Goal: Find specific page/section: Find specific page/section

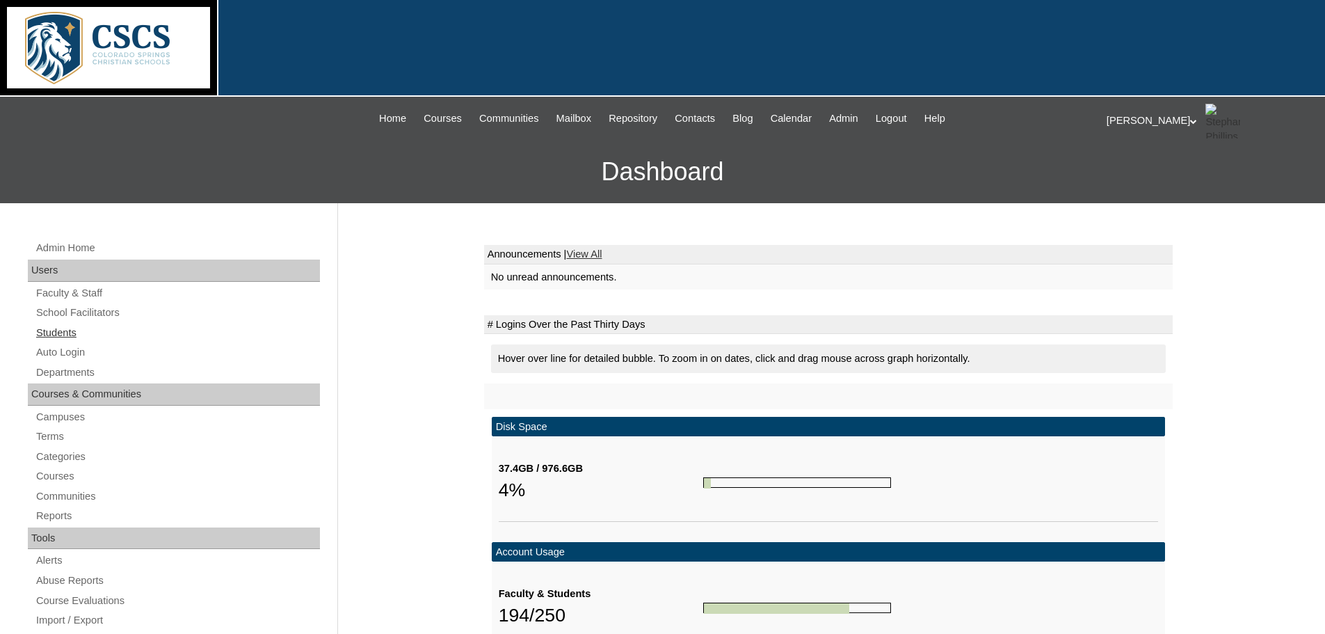
click at [54, 333] on link "Students" at bounding box center [177, 332] width 285 height 17
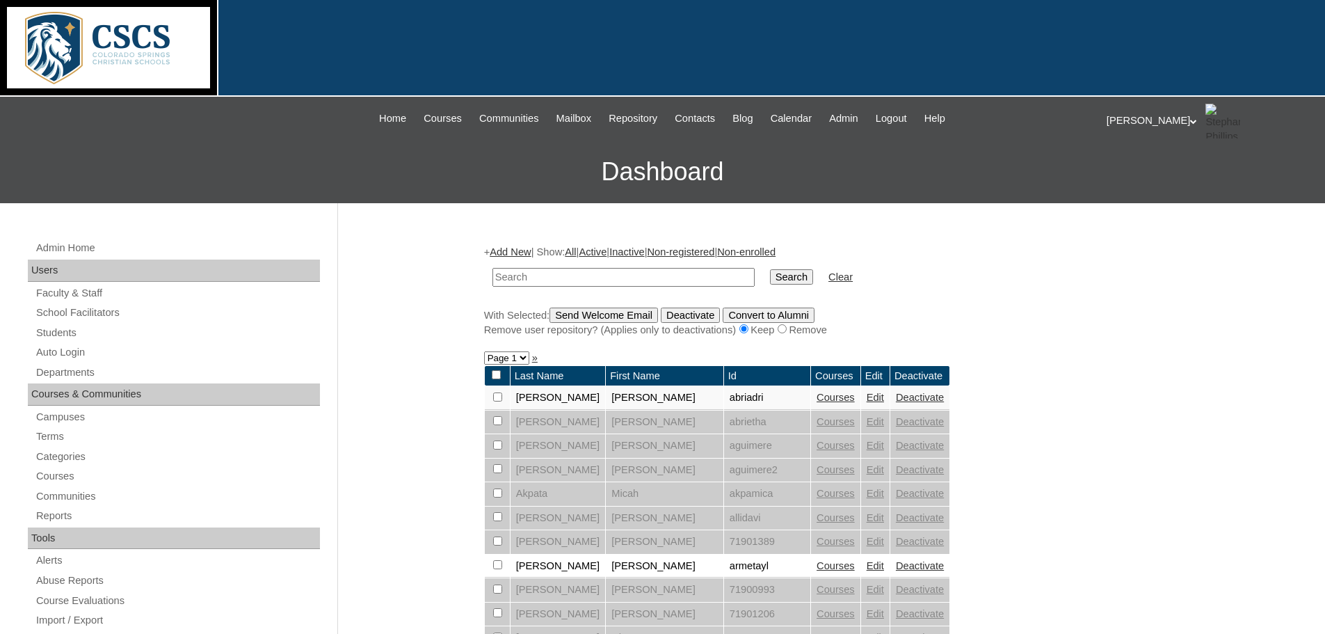
click at [558, 278] on input "text" at bounding box center [624, 277] width 262 height 19
type input "b"
type input "boland"
click at [770, 269] on input "Search" at bounding box center [791, 276] width 43 height 15
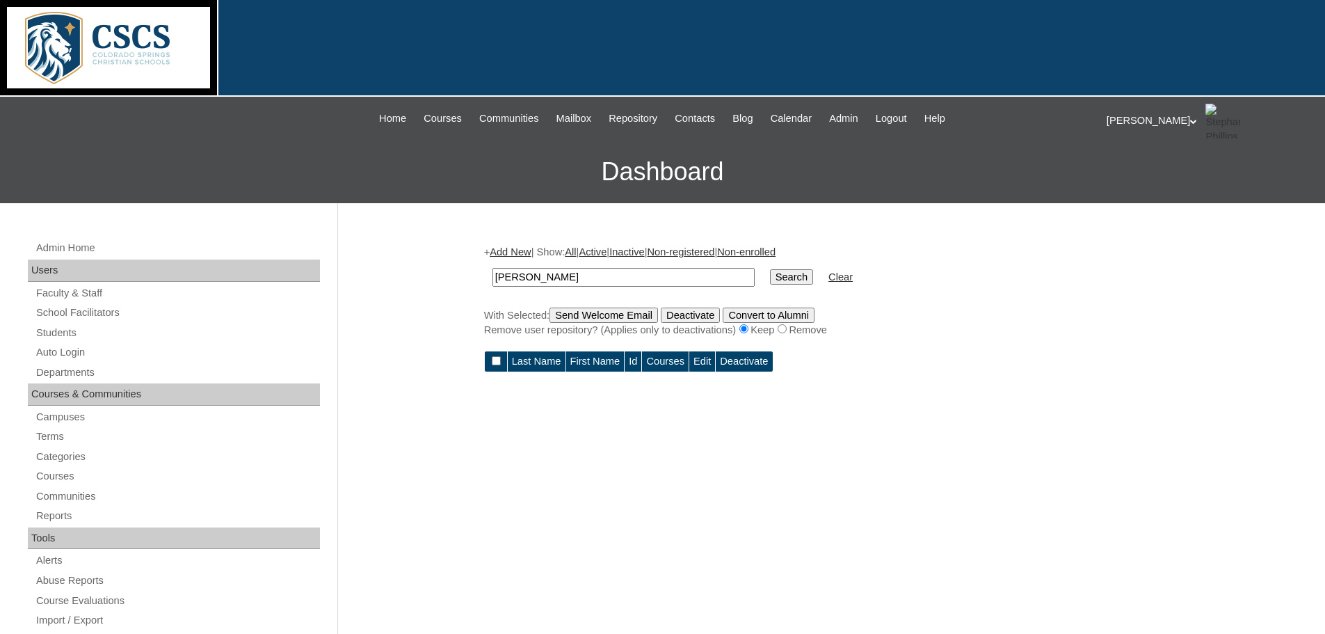
click at [605, 276] on input "boland" at bounding box center [624, 277] width 262 height 19
type input "b"
click at [605, 276] on input "text" at bounding box center [624, 277] width 262 height 19
type input "[PERSON_NAME]"
click at [770, 271] on input "Search" at bounding box center [791, 276] width 43 height 15
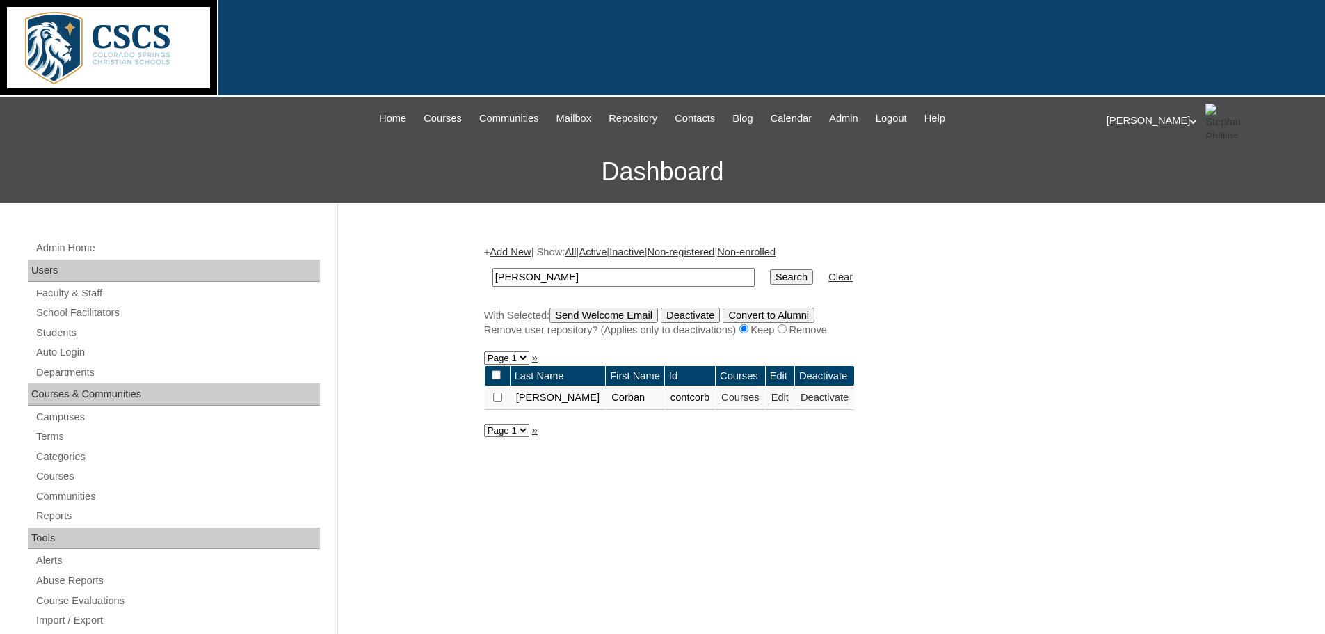
click at [721, 400] on link "Courses" at bounding box center [740, 397] width 38 height 11
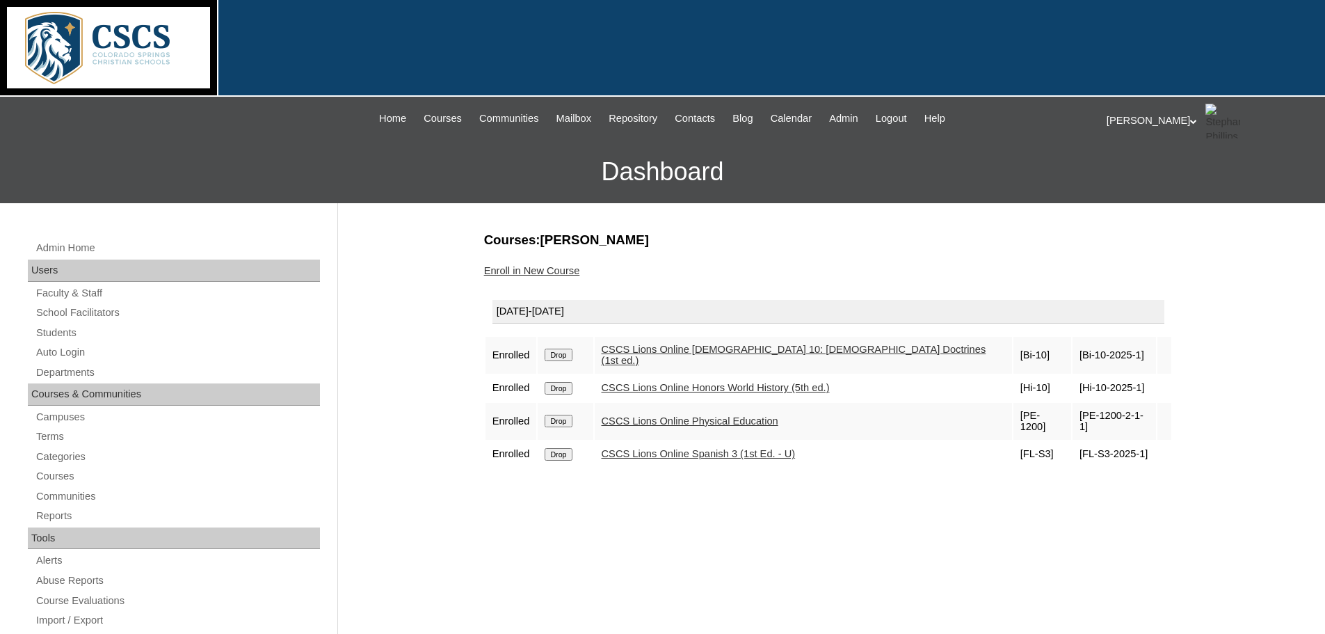
click at [652, 382] on link "CSCS Lions Online Honors World History (5th ed.)" at bounding box center [716, 387] width 228 height 11
click at [672, 348] on link "CSCS Lions Online [DEMOGRAPHIC_DATA] 10: [DEMOGRAPHIC_DATA] Doctrines (1st ed.)" at bounding box center [794, 355] width 385 height 23
